Goal: Transaction & Acquisition: Purchase product/service

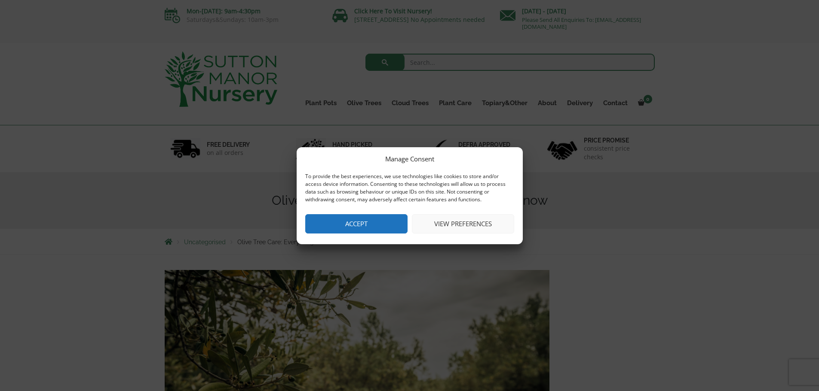
click at [375, 228] on button "Accept" at bounding box center [356, 223] width 102 height 19
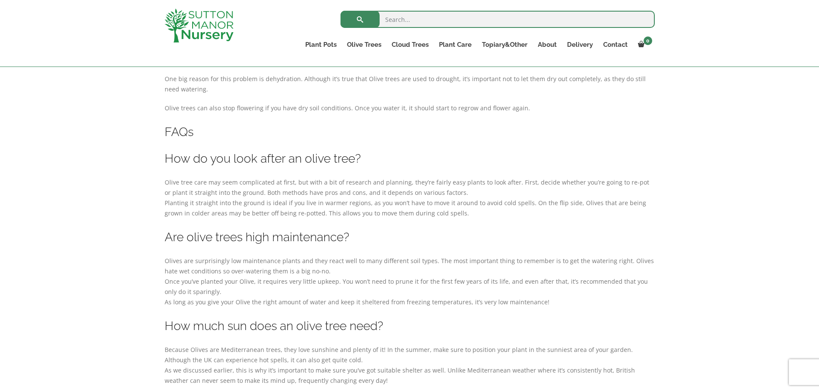
scroll to position [2521, 0]
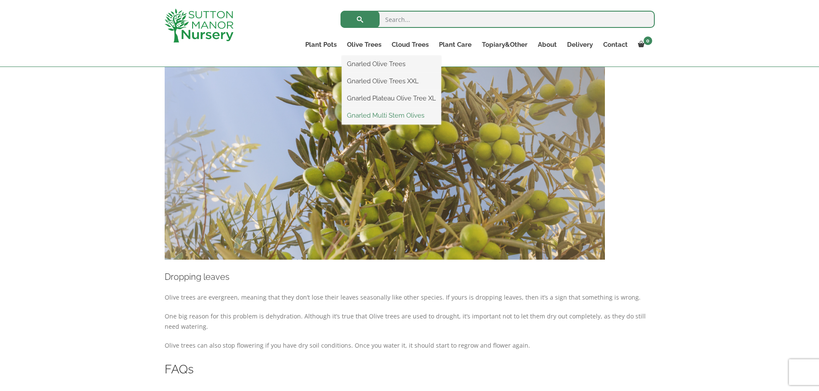
click at [384, 112] on link "Gnarled Multi Stem Olives" at bounding box center [391, 115] width 99 height 13
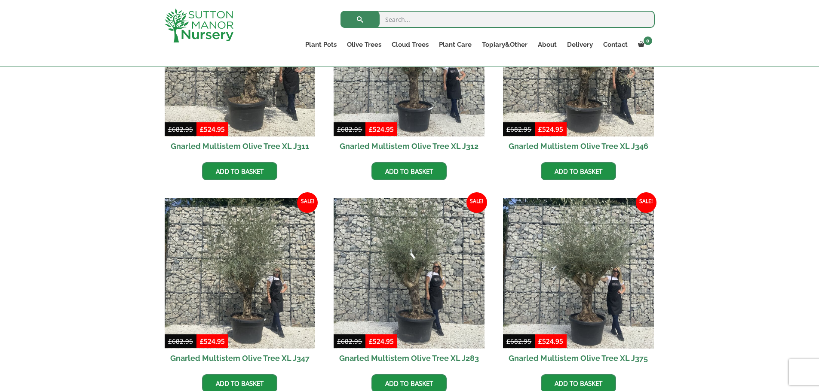
scroll to position [557, 0]
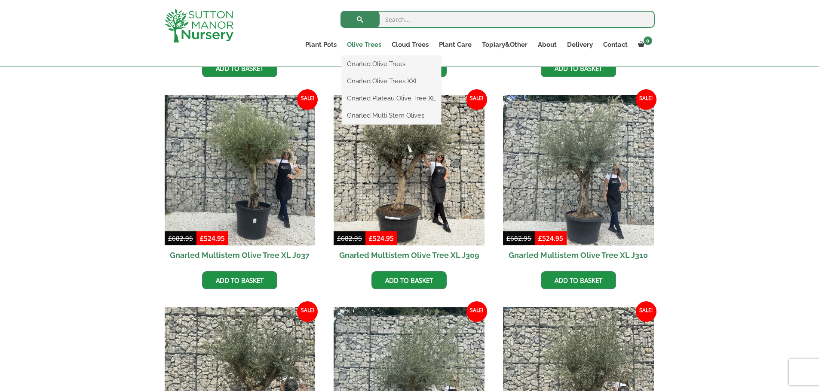
click at [364, 45] on link "Olive Trees" at bounding box center [364, 45] width 45 height 12
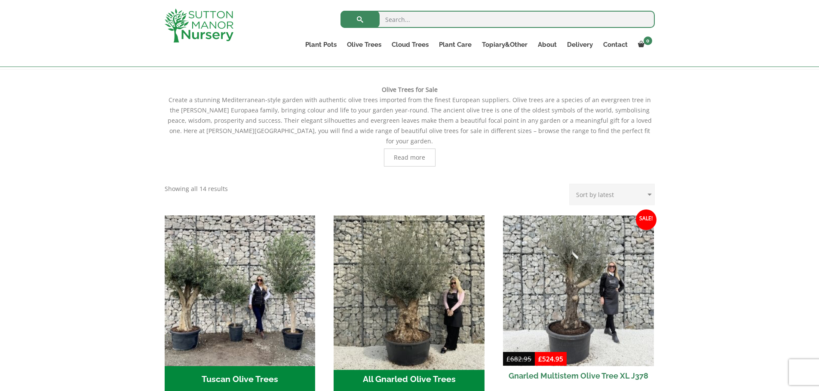
scroll to position [214, 0]
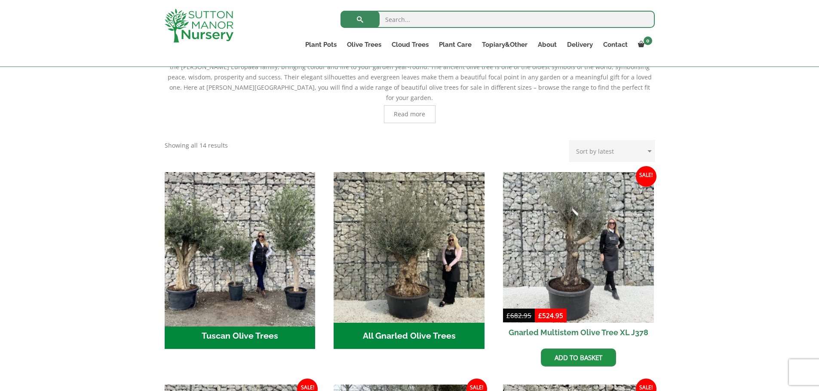
drag, startPoint x: 222, startPoint y: 257, endPoint x: 214, endPoint y: 251, distance: 9.2
click at [221, 257] on img "Visit product category Tuscan Olive Trees" at bounding box center [240, 247] width 158 height 158
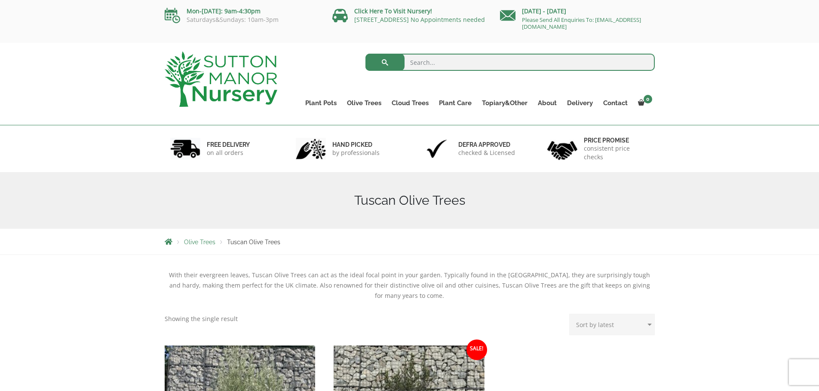
scroll to position [229, 0]
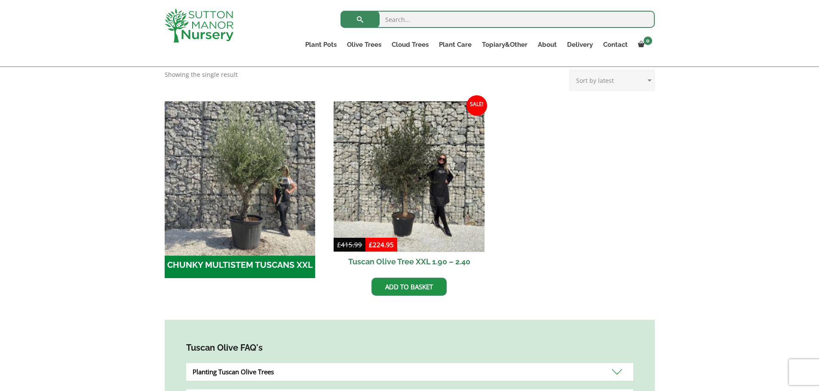
click at [265, 189] on img "Visit product category CHUNKY MULTISTEM TUSCANS XXL" at bounding box center [240, 177] width 158 height 158
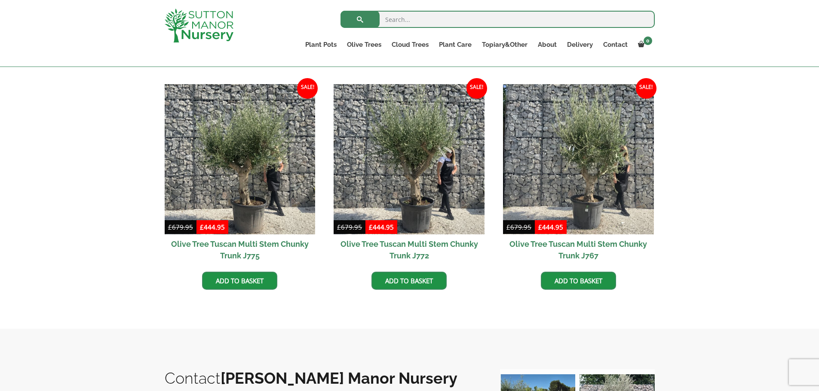
scroll to position [443, 0]
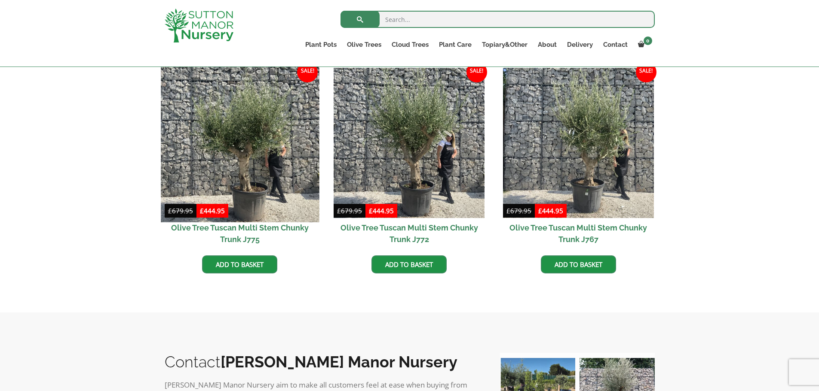
click at [264, 136] on img at bounding box center [240, 143] width 158 height 158
